Goal: Navigation & Orientation: Go to known website

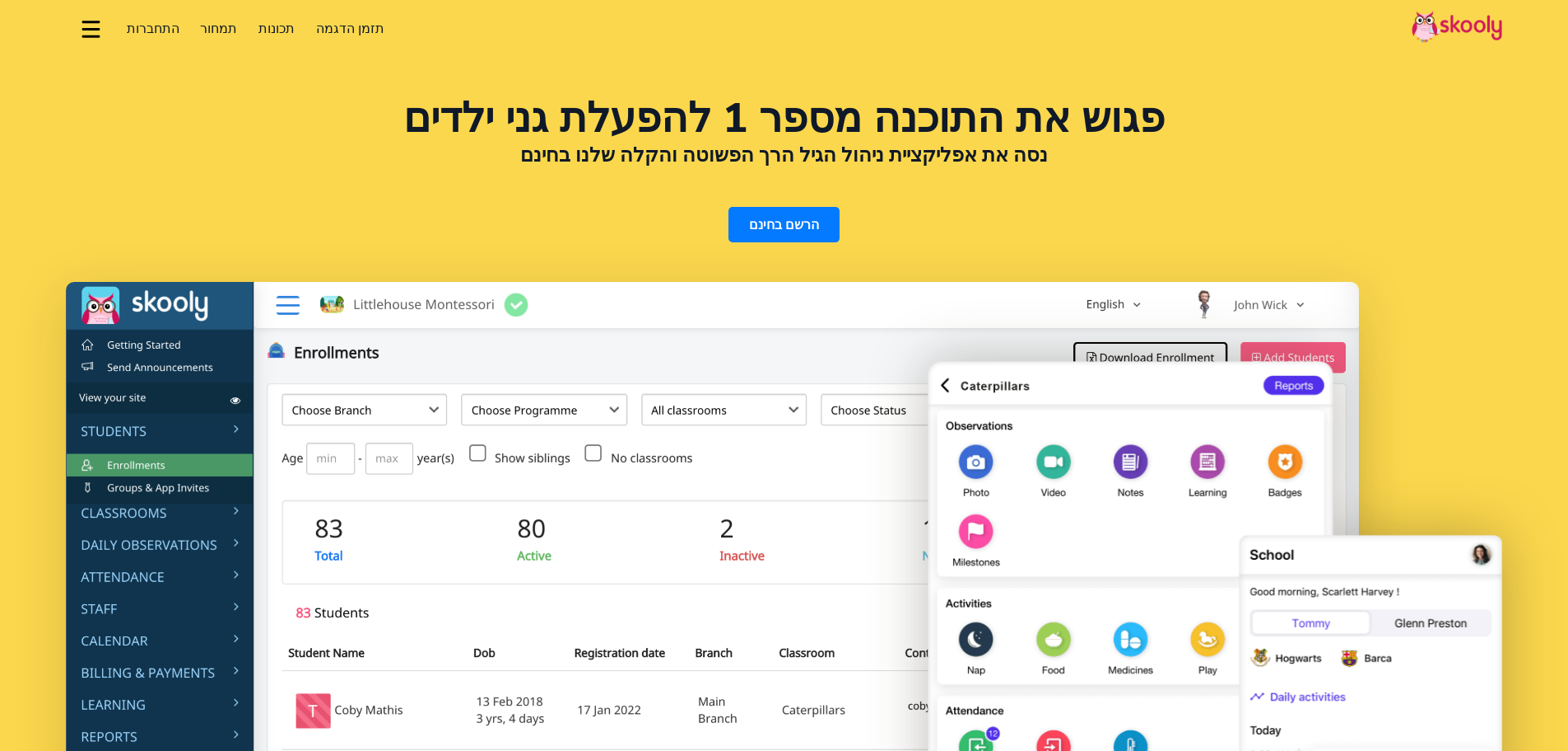
select select "iw"
select select "33"
select select "[GEOGRAPHIC_DATA]"
select select "Europe/[GEOGRAPHIC_DATA]"
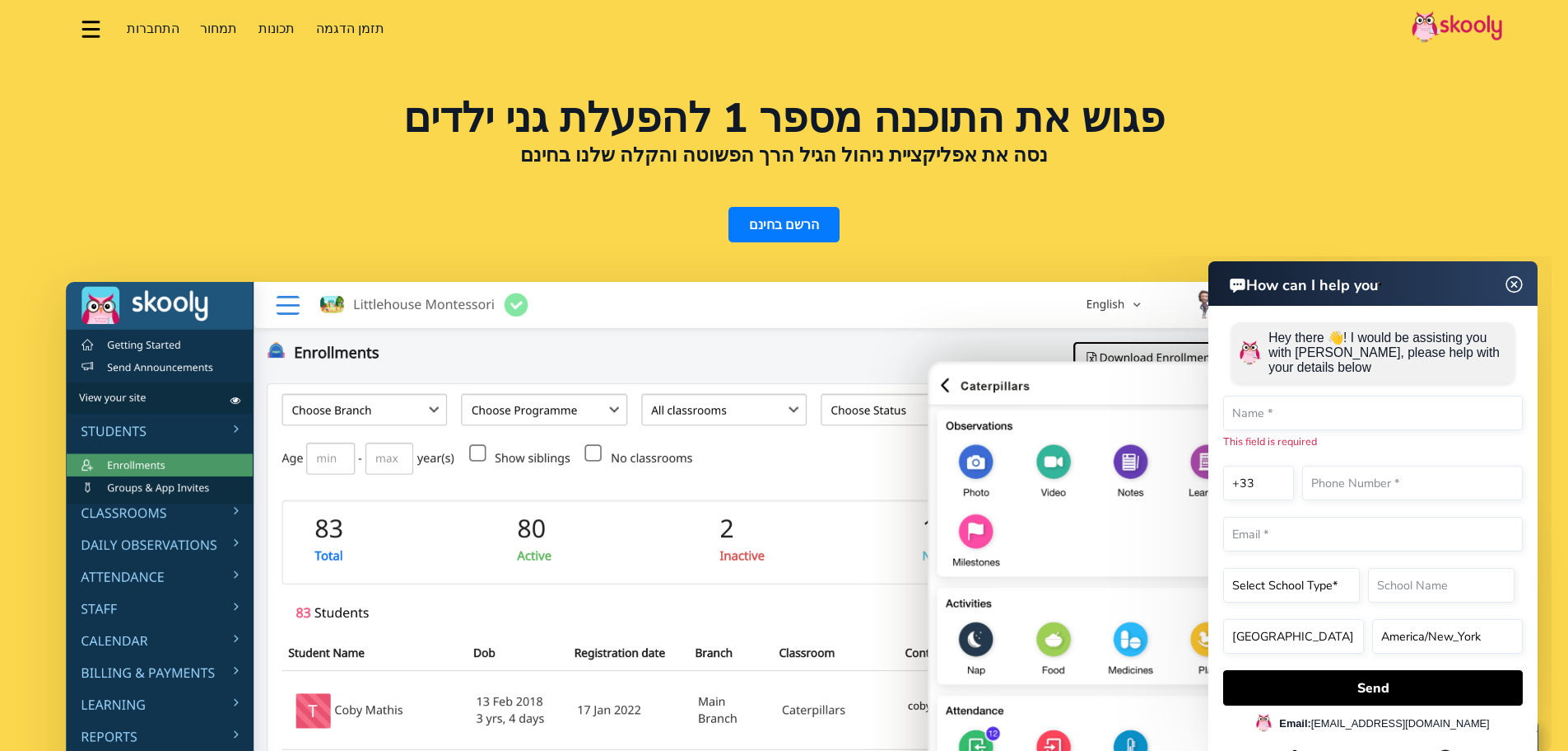
click at [1458, 25] on img at bounding box center [1458, 27] width 91 height 33
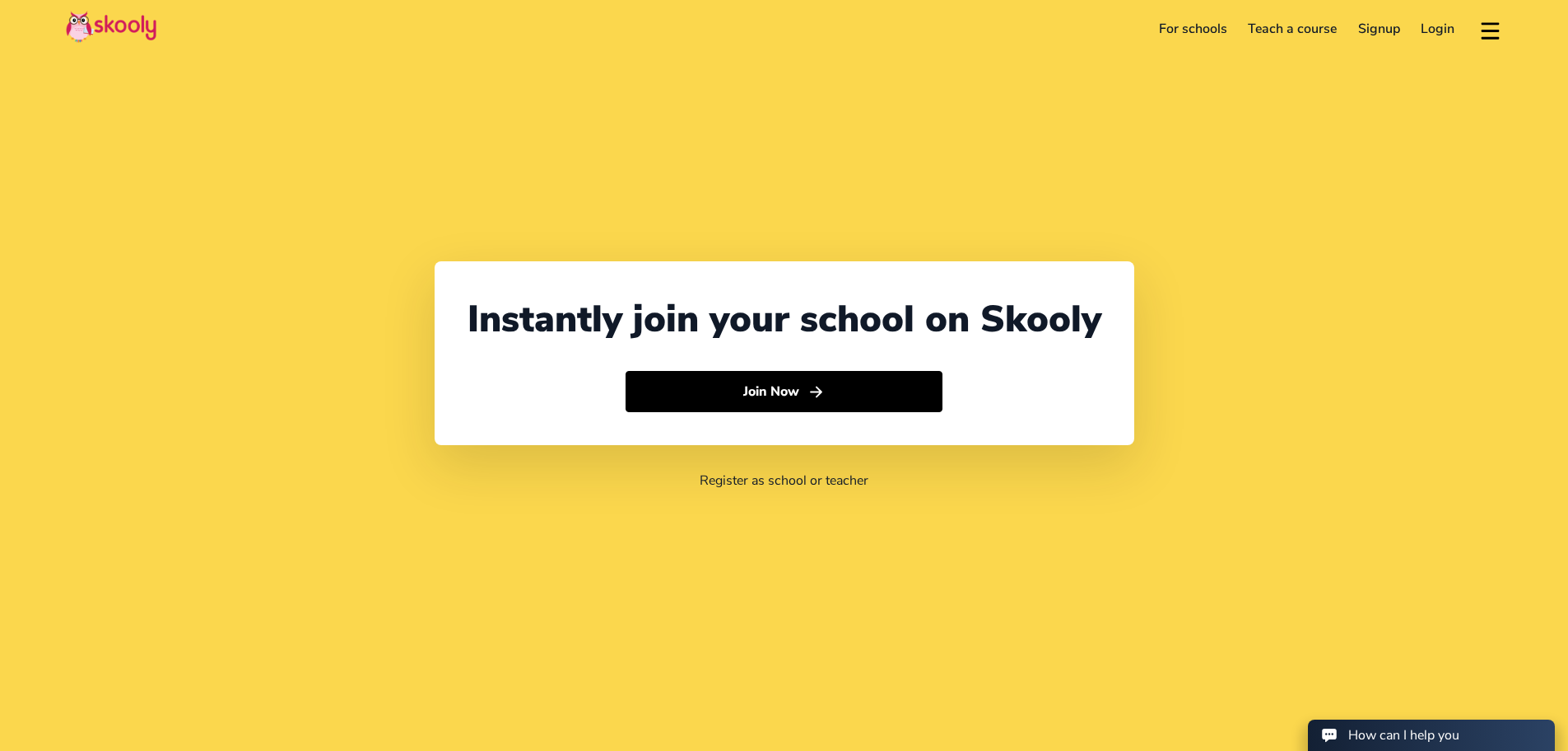
select select "33"
select select "[GEOGRAPHIC_DATA]"
select select "Europe/[GEOGRAPHIC_DATA]"
click at [133, 25] on img at bounding box center [111, 27] width 91 height 33
